Goal: Task Accomplishment & Management: Use online tool/utility

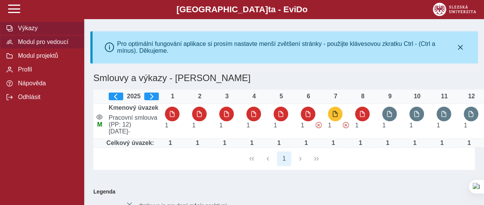
click at [44, 46] on span "Modul pro vedoucí" at bounding box center [47, 42] width 62 height 7
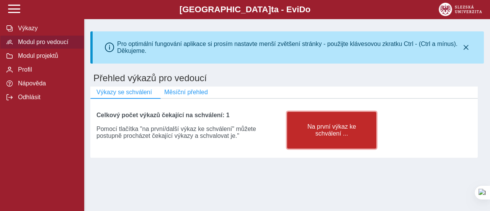
click at [338, 136] on span "Na první výkaz ke schválení ..." at bounding box center [332, 130] width 76 height 14
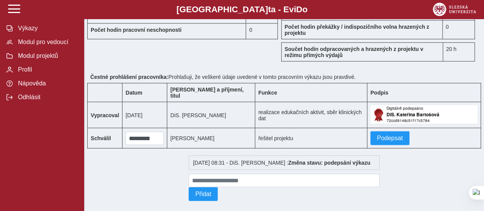
scroll to position [809, 0]
click at [377, 135] on span "Podepsat" at bounding box center [390, 138] width 26 height 7
